Goal: Task Accomplishment & Management: Complete application form

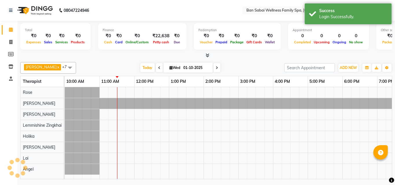
select select "en"
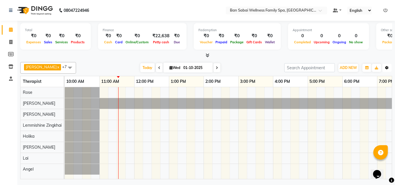
click at [388, 67] on icon "button" at bounding box center [386, 67] width 3 height 3
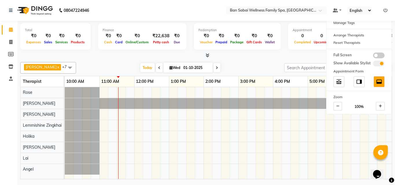
click at [395, 124] on div "Total ₹0 Expenses ₹0 Sales ₹0 Services ₹0 Products Finance ₹0 Cash ₹0 Card ₹0 O…" at bounding box center [206, 101] width 378 height 160
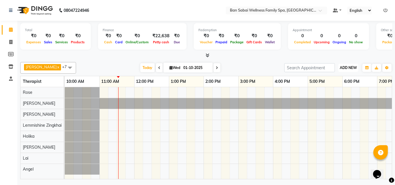
click at [353, 69] on span "ADD NEW" at bounding box center [348, 68] width 17 height 4
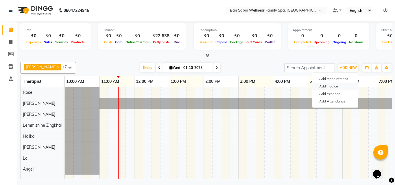
click at [334, 85] on link "Add Invoice" at bounding box center [335, 87] width 46 height 8
select select "8225"
select select "service"
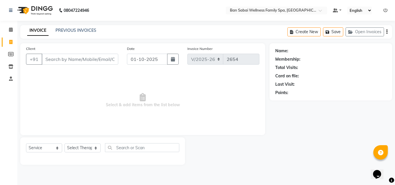
click at [68, 62] on input "Client" at bounding box center [80, 59] width 77 height 11
click at [76, 55] on input "Client" at bounding box center [80, 59] width 77 height 11
click at [76, 59] on input "Client" at bounding box center [80, 59] width 77 height 11
click at [93, 59] on input "Client" at bounding box center [80, 59] width 77 height 11
click at [10, 30] on icon at bounding box center [11, 29] width 4 height 4
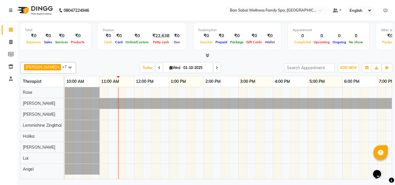
click at [386, 8] on icon at bounding box center [386, 10] width 4 height 4
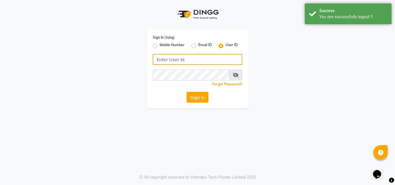
type input "8208652497"
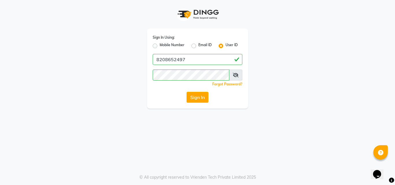
click at [160, 45] on label "Mobile Number" at bounding box center [172, 46] width 25 height 7
click at [160, 45] on input "Mobile Number" at bounding box center [162, 45] width 4 height 4
radio input "true"
radio input "false"
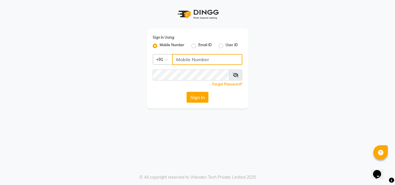
click at [188, 58] on input "Username" at bounding box center [207, 59] width 70 height 11
type input "7507461684"
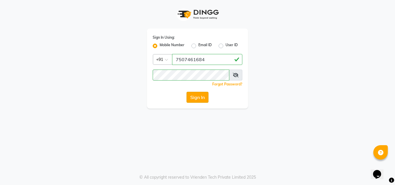
click at [206, 97] on button "Sign In" at bounding box center [198, 97] width 22 height 11
